Goal: Task Accomplishment & Management: Manage account settings

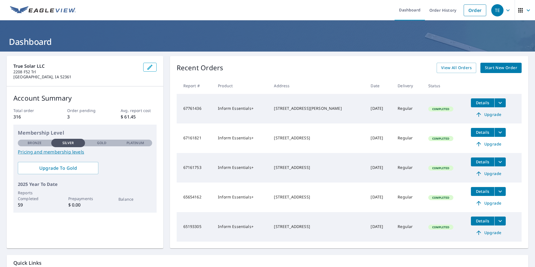
click at [398, 117] on td "Regular" at bounding box center [408, 109] width 31 height 30
click at [499, 101] on icon "filesDropdownBtn-67761436" at bounding box center [500, 102] width 7 height 7
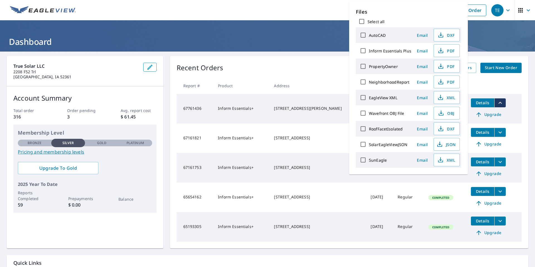
click at [362, 20] on input "Select all" at bounding box center [362, 22] width 12 height 12
checkbox input "true"
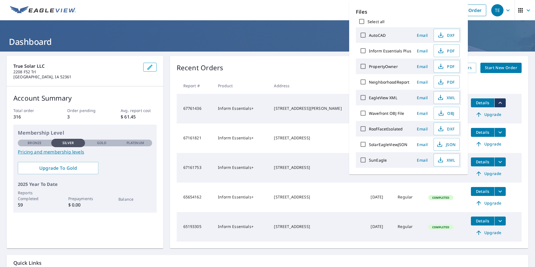
checkbox input "true"
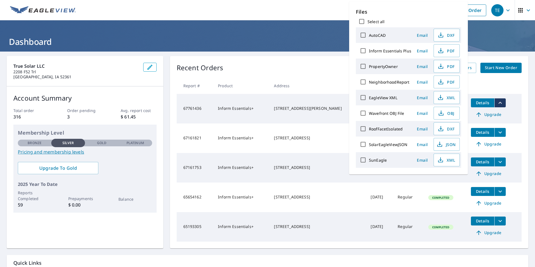
checkbox input "true"
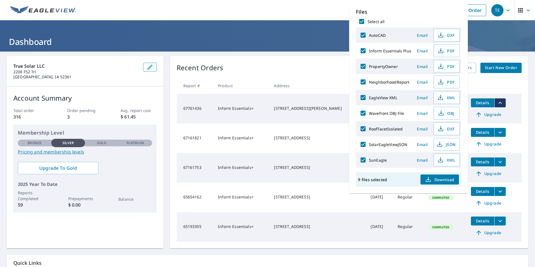
click at [362, 19] on input "Select all" at bounding box center [362, 22] width 12 height 12
checkbox input "false"
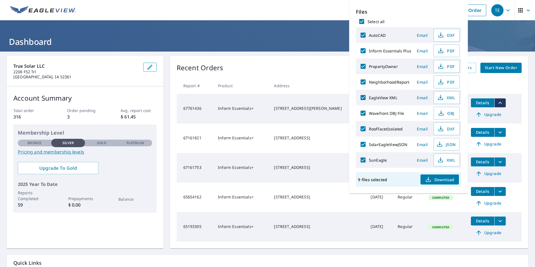
checkbox input "false"
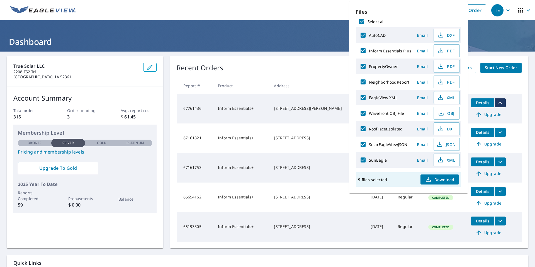
checkbox input "false"
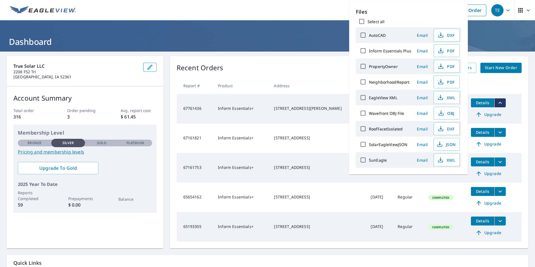
click at [421, 49] on span "Email" at bounding box center [422, 50] width 13 height 5
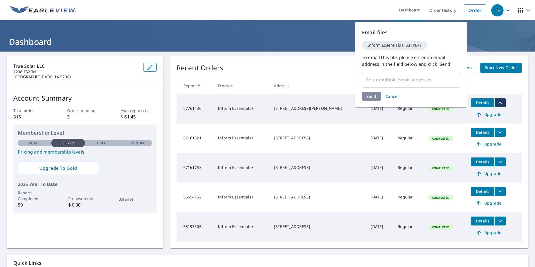
click at [410, 80] on input "text" at bounding box center [406, 79] width 85 height 11
type input "[PERSON_NAME][EMAIL_ADDRESS][DOMAIN_NAME]"
click at [418, 95] on div "Send Cancel" at bounding box center [411, 96] width 98 height 9
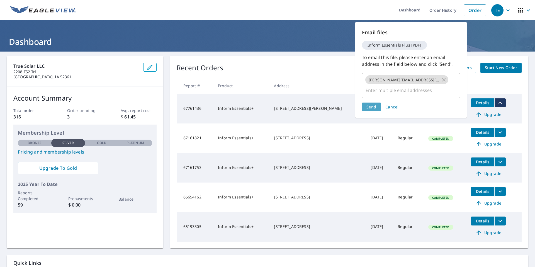
click at [374, 104] on span "Send" at bounding box center [371, 106] width 10 height 5
